Goal: Information Seeking & Learning: Learn about a topic

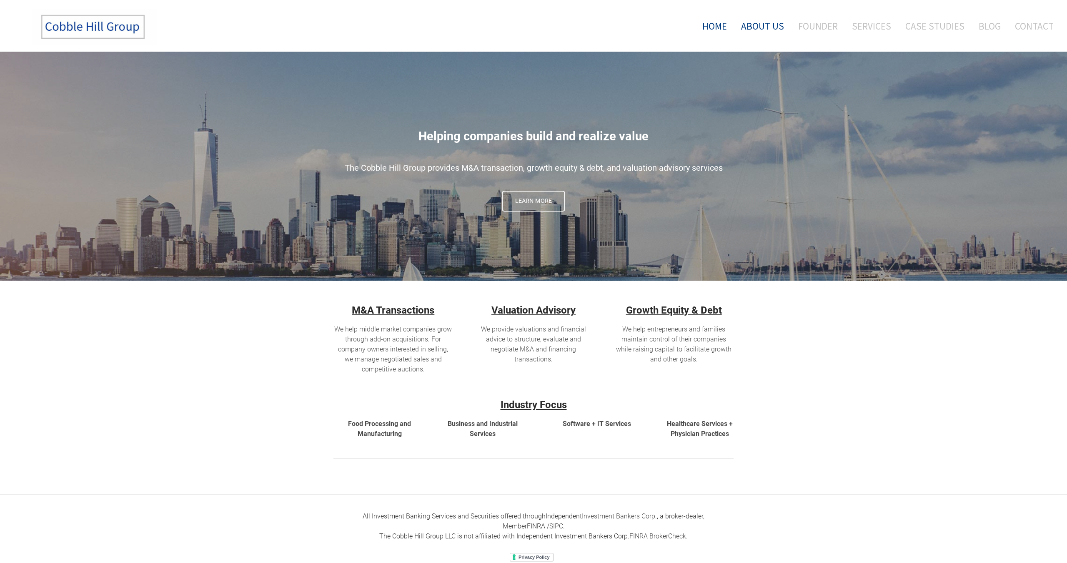
click at [777, 26] on link "About Us" at bounding box center [762, 26] width 55 height 35
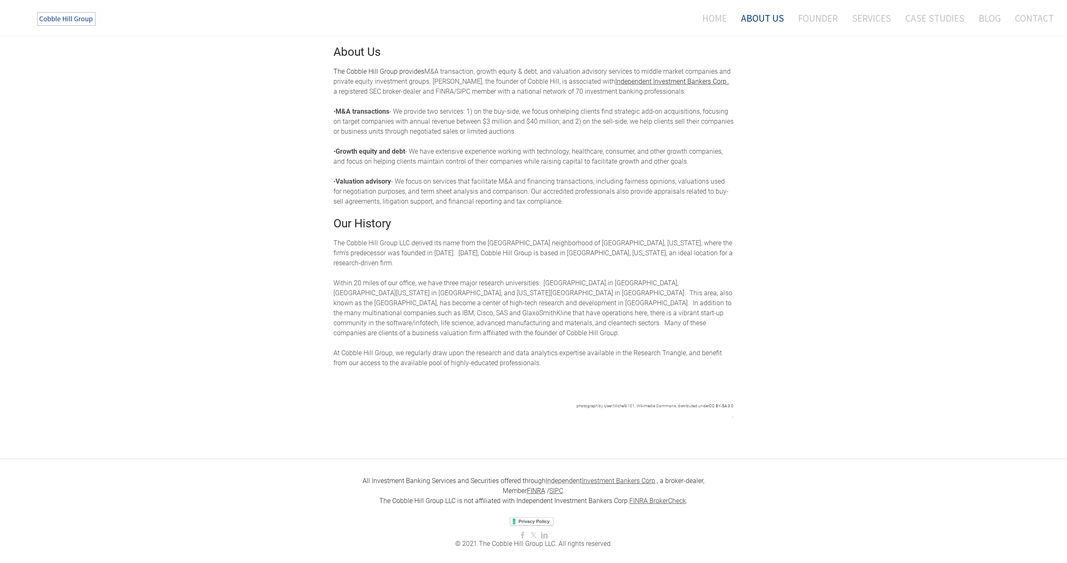
scroll to position [189, 0]
click at [562, 265] on div "The Cobble Hill Group LLC derived its name from the [GEOGRAPHIC_DATA] neighborh…" at bounding box center [533, 300] width 400 height 130
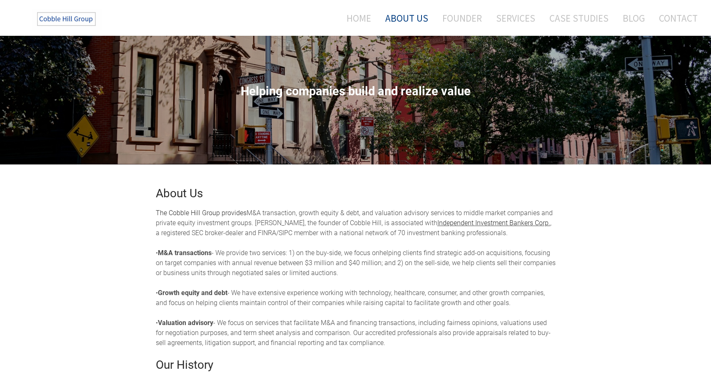
scroll to position [0, 0]
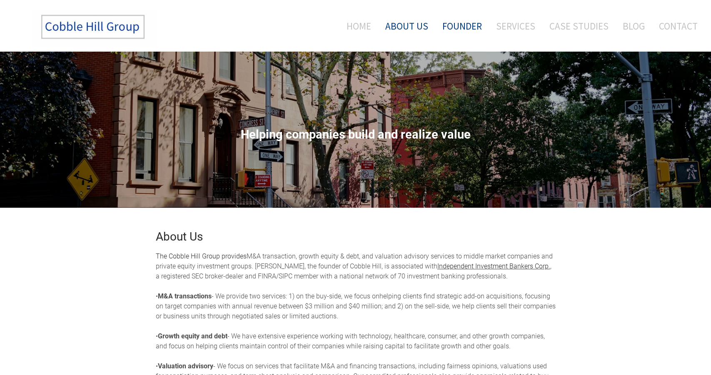
click at [473, 15] on link "Founder" at bounding box center [462, 26] width 52 height 35
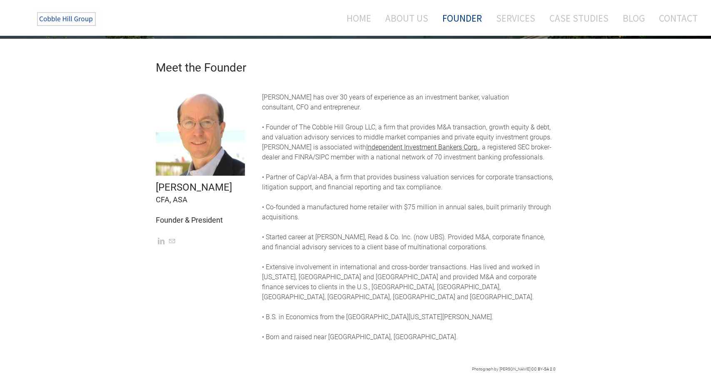
scroll to position [170, 0]
